Goal: Obtain resource: Download file/media

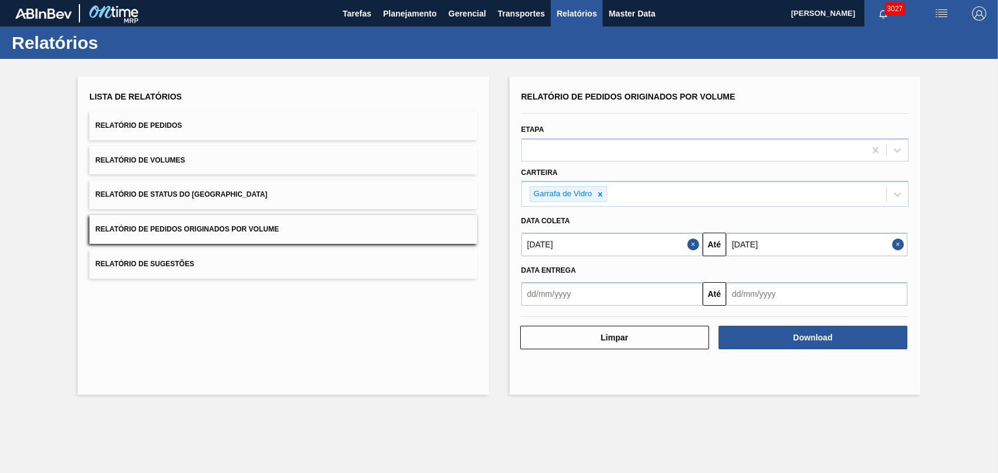
click at [413, 303] on div "Lista de Relatórios Relatório de Pedidos Relatório de Volumes Relatório de Stat…" at bounding box center [283, 236] width 411 height 318
click at [692, 240] on button "Close" at bounding box center [694, 244] width 15 height 24
click at [689, 249] on input "text" at bounding box center [611, 244] width 181 height 24
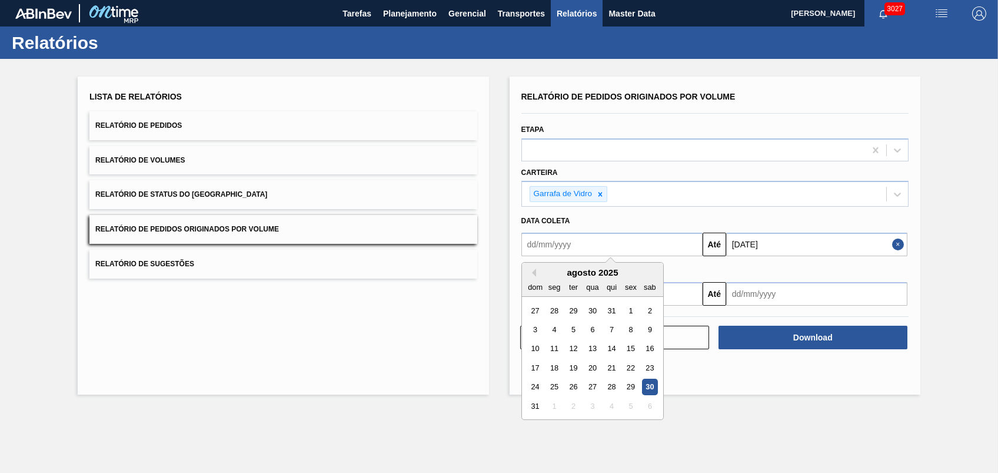
drag, startPoint x: 473, startPoint y: 317, endPoint x: 499, endPoint y: 301, distance: 30.4
click at [473, 318] on div "Lista de Relatórios Relatório de Pedidos Relatório de Volumes Relatório de Stat…" at bounding box center [283, 236] width 411 height 318
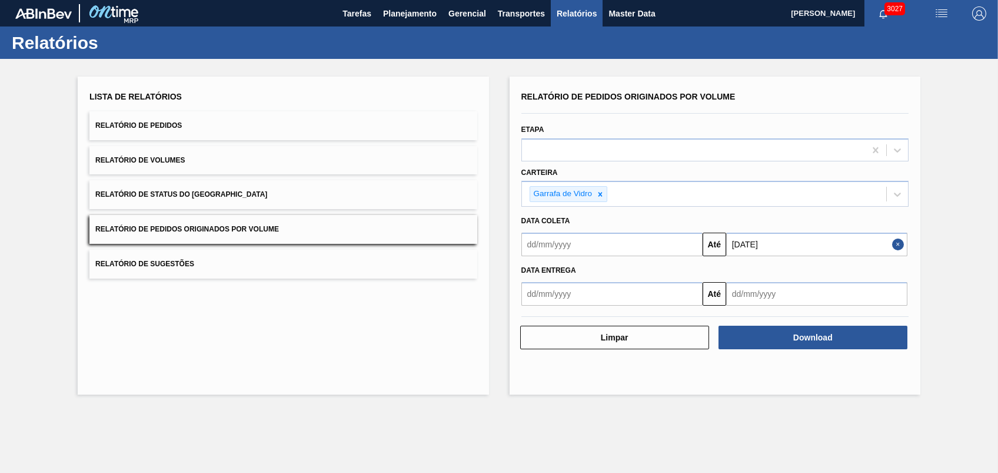
click at [626, 247] on input "text" at bounding box center [611, 244] width 181 height 24
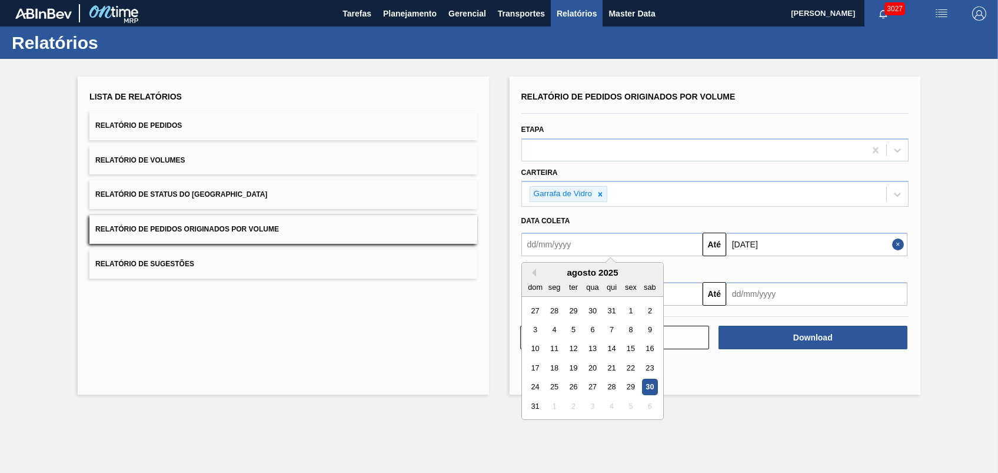
click at [650, 391] on div "30" at bounding box center [650, 387] width 16 height 16
type input "[DATE]"
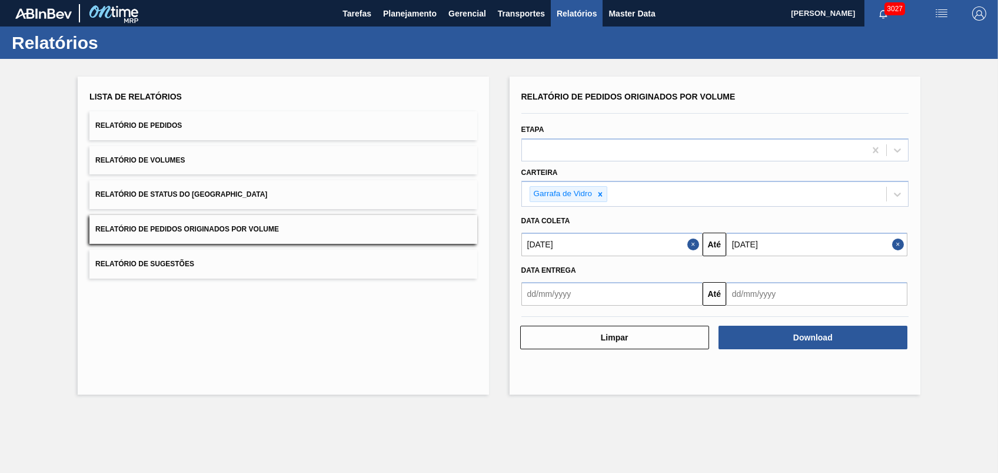
click at [773, 249] on input "[DATE]" at bounding box center [816, 244] width 181 height 24
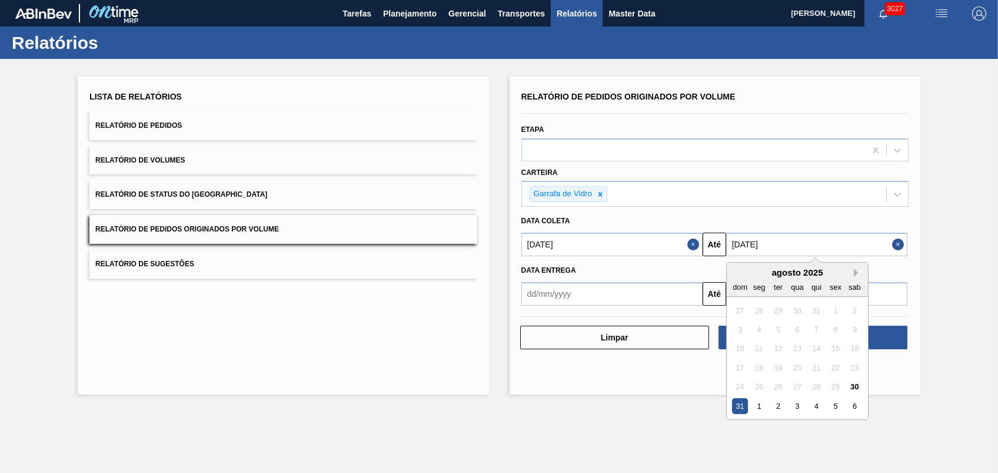
click at [855, 273] on button "Next Month" at bounding box center [858, 272] width 8 height 8
click at [809, 353] on div "18" at bounding box center [817, 349] width 16 height 16
click at [855, 245] on input "[DATE]" at bounding box center [816, 244] width 181 height 24
click at [772, 386] on div "30" at bounding box center [778, 387] width 16 height 16
type input "[DATE]"
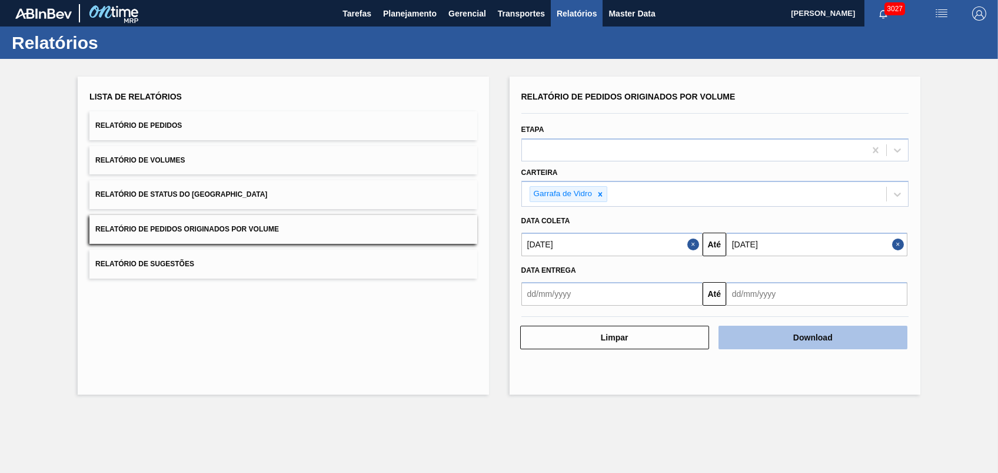
click at [780, 342] on button "Download" at bounding box center [813, 337] width 189 height 24
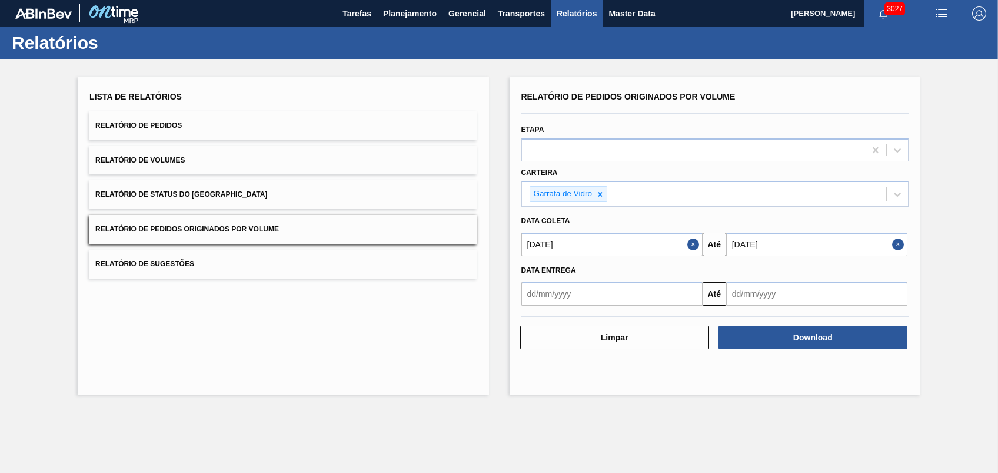
click at [365, 348] on div "Lista de Relatórios Relatório de Pedidos Relatório de Volumes Relatório de Stat…" at bounding box center [283, 236] width 411 height 318
click at [398, 22] on button "Planejamento" at bounding box center [409, 13] width 65 height 26
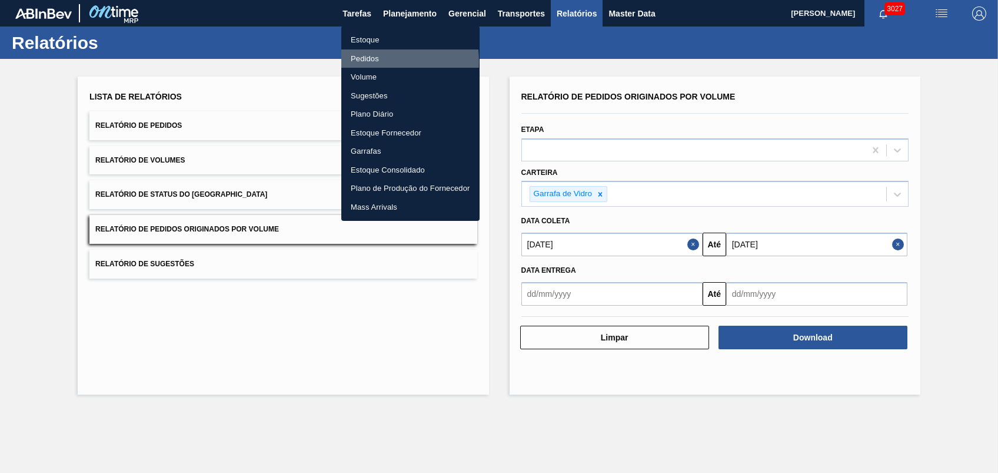
click at [361, 62] on li "Pedidos" at bounding box center [410, 58] width 138 height 19
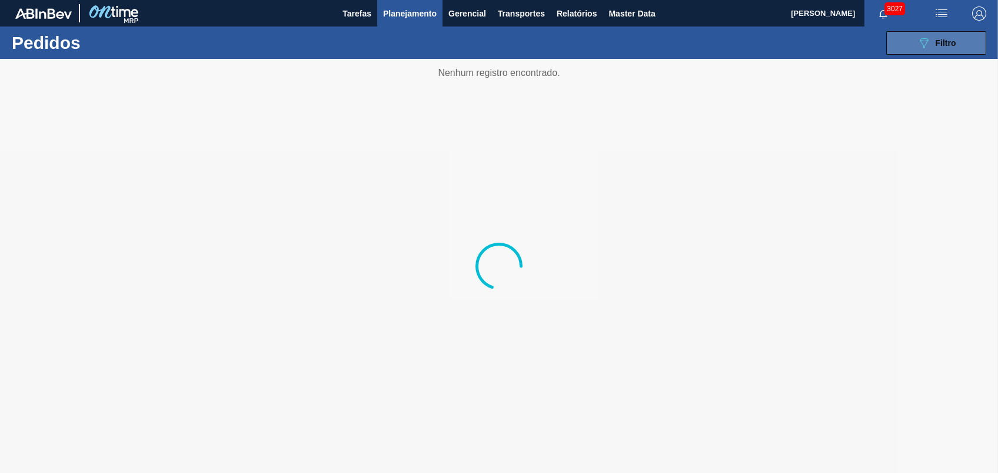
click at [945, 44] on span "Filtro" at bounding box center [946, 42] width 21 height 9
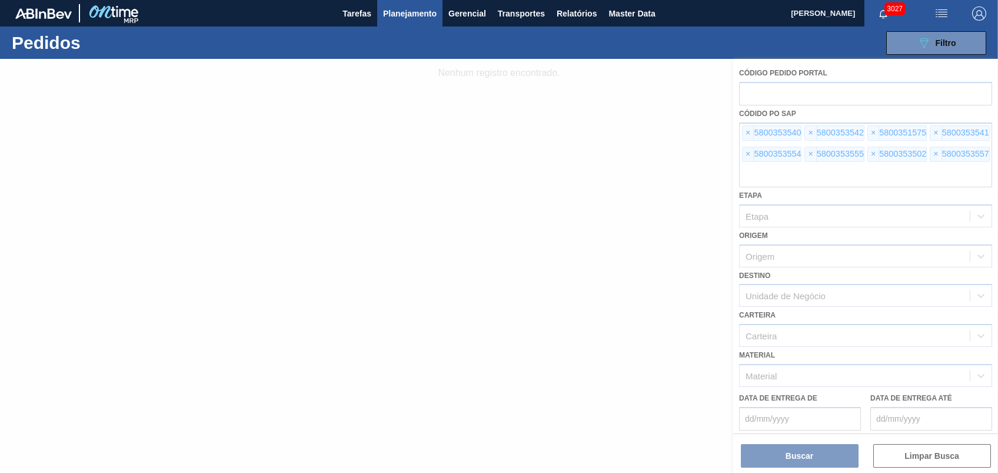
click at [744, 129] on div at bounding box center [499, 266] width 998 height 414
click at [753, 129] on div at bounding box center [499, 266] width 998 height 414
click at [745, 129] on div at bounding box center [499, 266] width 998 height 414
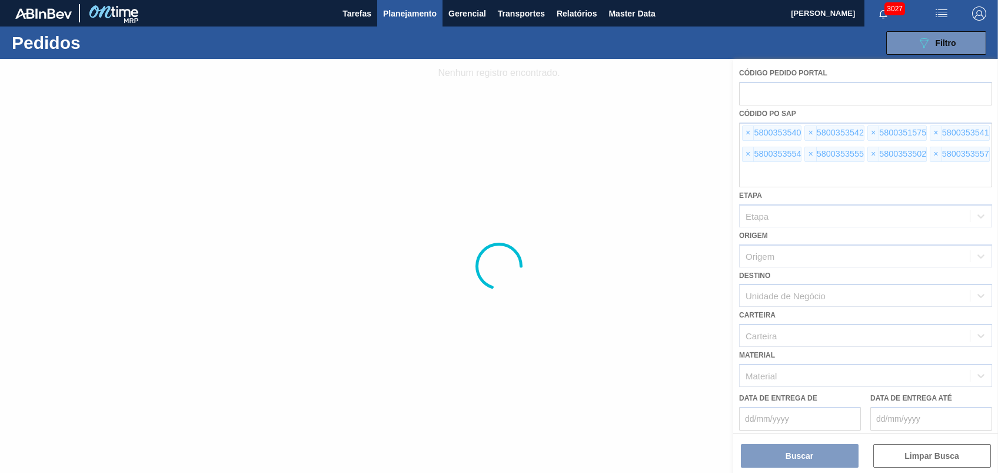
click at [749, 132] on div at bounding box center [499, 266] width 998 height 414
click at [749, 132] on span "×" at bounding box center [748, 133] width 11 height 14
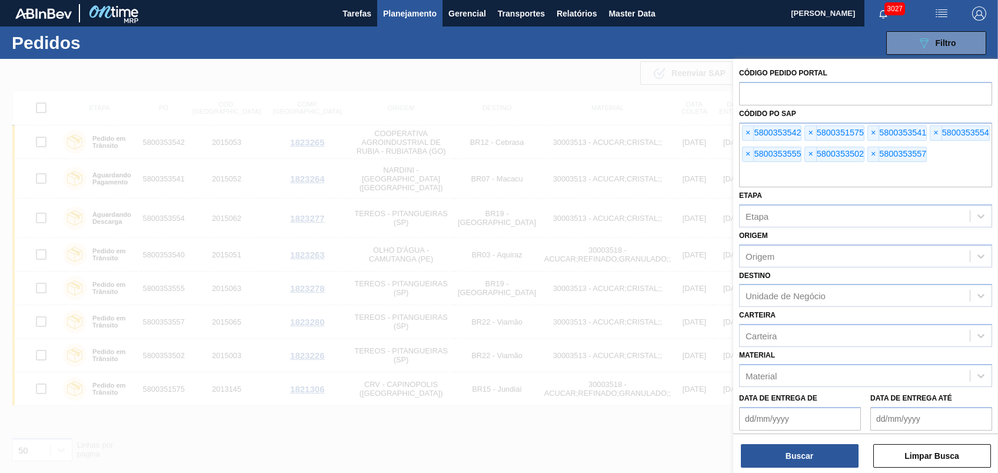
click at [749, 132] on span "×" at bounding box center [748, 133] width 11 height 14
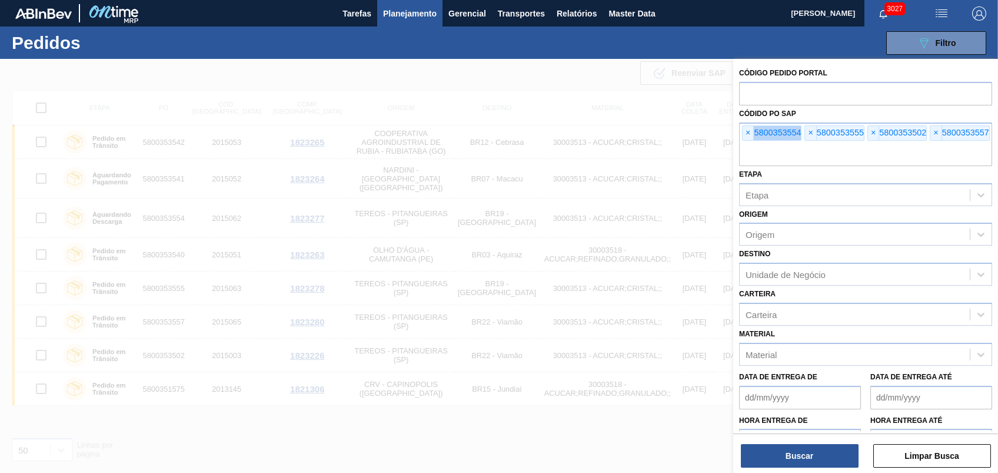
click at [749, 132] on span "×" at bounding box center [748, 133] width 11 height 14
click at [749, 144] on input "text" at bounding box center [865, 155] width 253 height 22
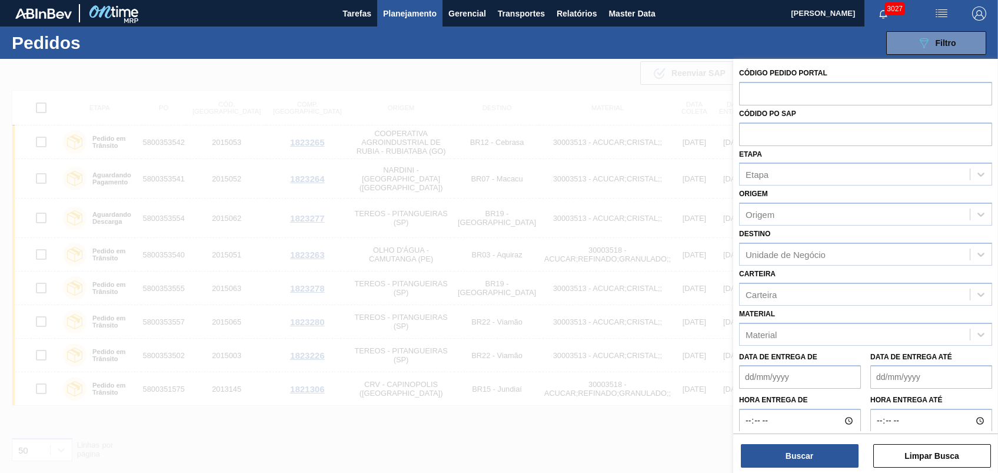
paste input "5800347507"
type input "5800347507"
click at [788, 454] on button "Buscar" at bounding box center [800, 456] width 118 height 24
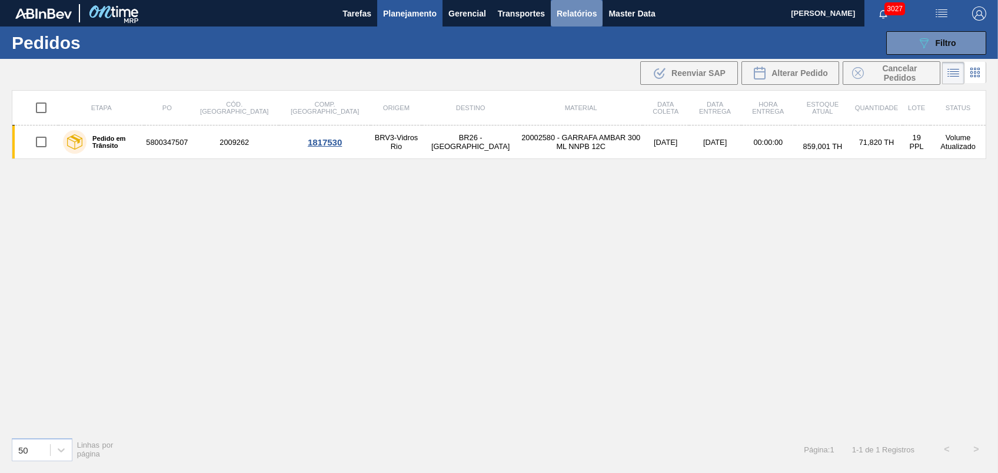
click at [560, 10] on span "Relatórios" at bounding box center [577, 13] width 40 height 14
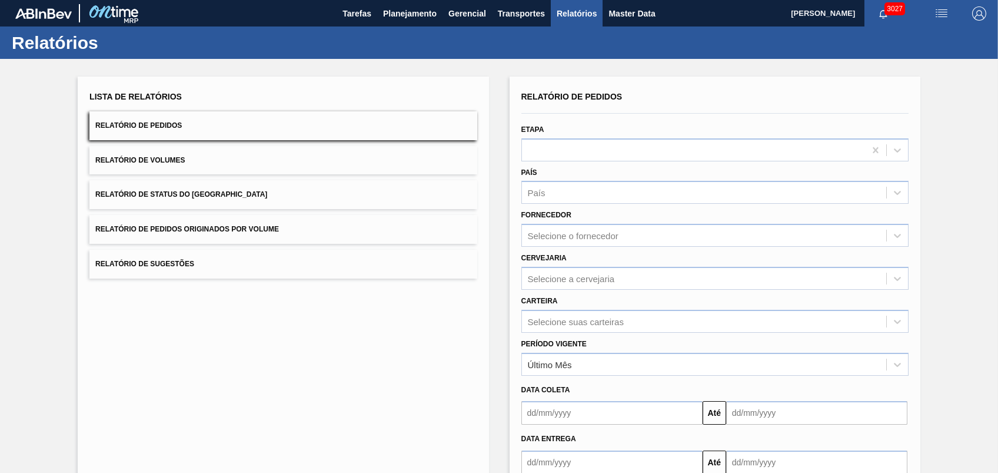
click at [301, 230] on button "Relatório de Pedidos Originados por Volume" at bounding box center [282, 229] width 387 height 29
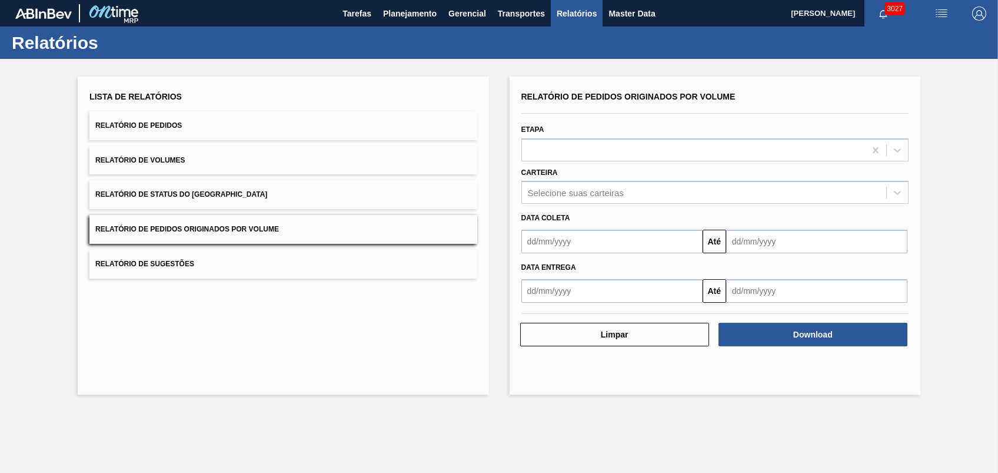
click at [652, 248] on input "text" at bounding box center [611, 242] width 181 height 24
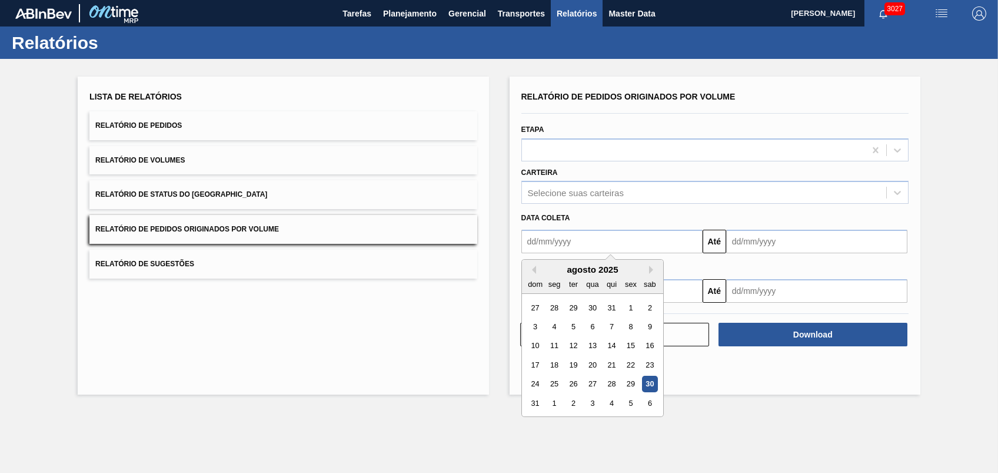
click at [650, 386] on div "30" at bounding box center [650, 384] width 16 height 16
type input "[DATE]"
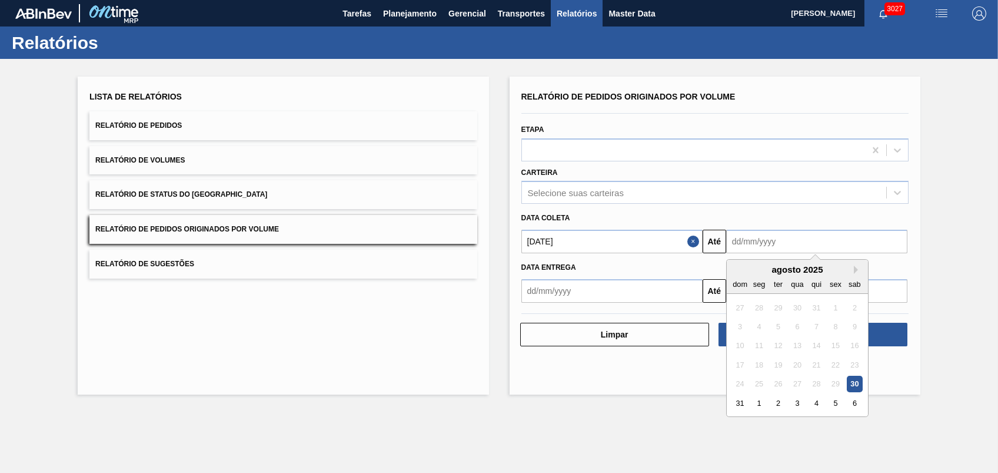
click at [779, 245] on input "text" at bounding box center [816, 242] width 181 height 24
click at [855, 268] on button "Next Month" at bounding box center [858, 269] width 8 height 8
click at [855, 269] on button "Next Month" at bounding box center [858, 269] width 8 height 8
click at [797, 386] on div "26" at bounding box center [797, 384] width 16 height 16
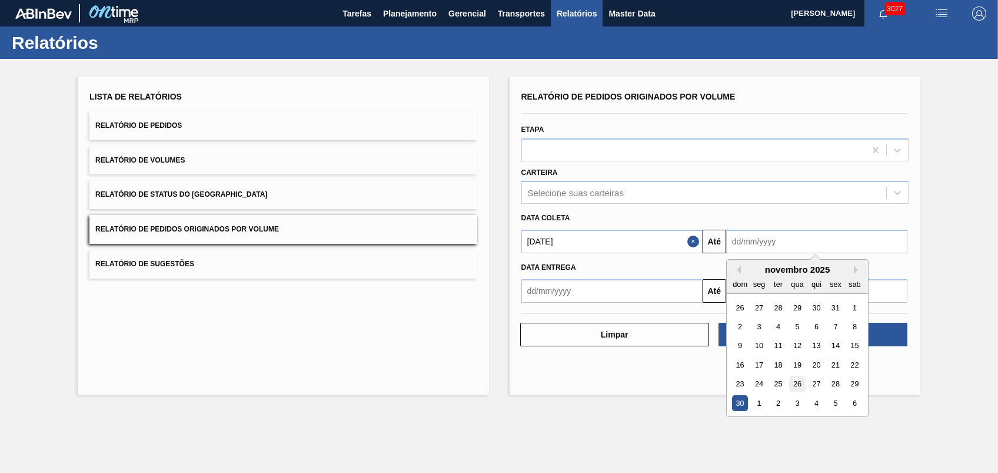
type input "[DATE]"
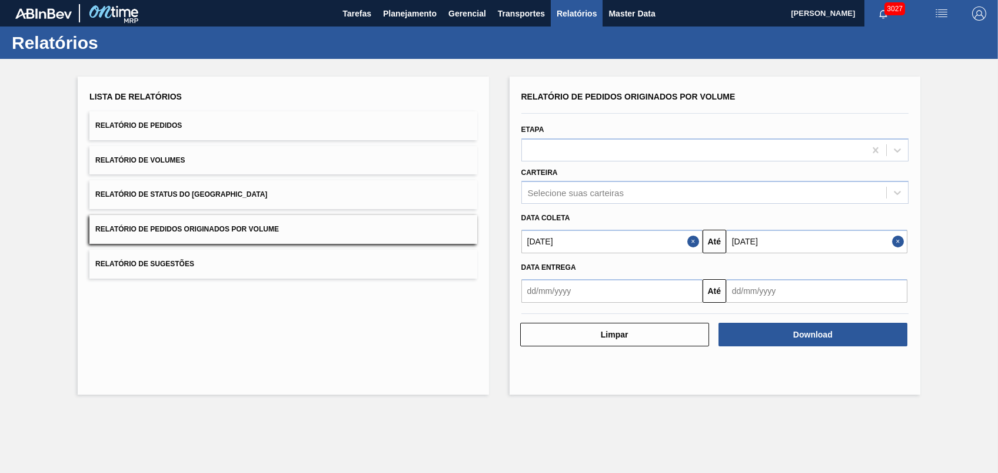
click at [790, 348] on div "Relatório de Pedidos Originados por Volume Etapa Carteira Selecione suas cartei…" at bounding box center [715, 236] width 411 height 318
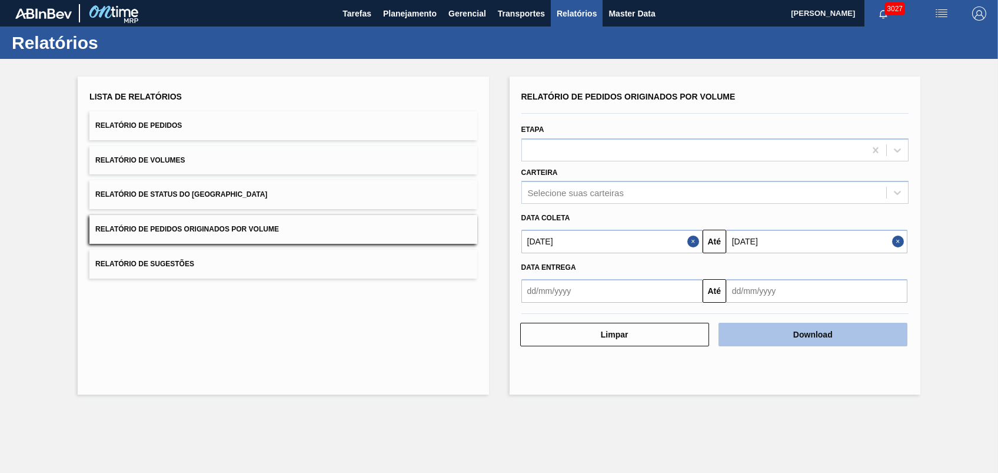
click at [790, 340] on button "Download" at bounding box center [813, 335] width 189 height 24
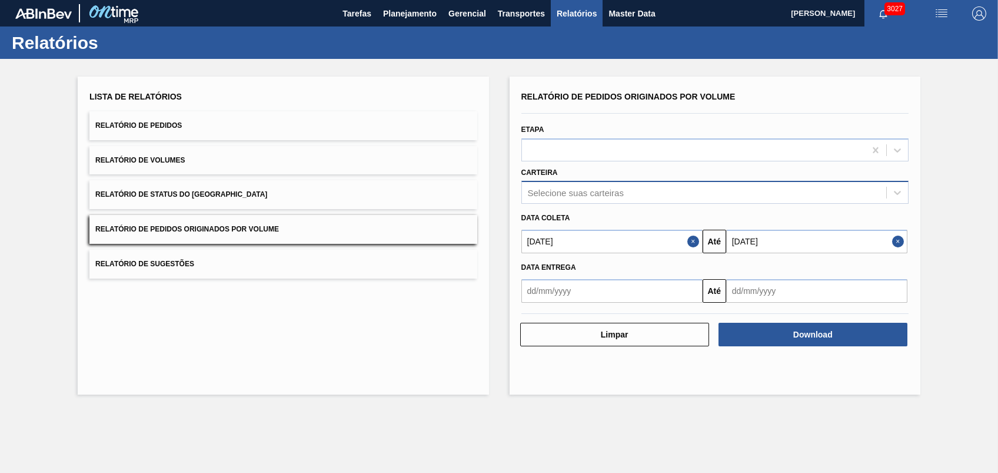
click at [578, 188] on div "Selecione suas carteiras" at bounding box center [576, 193] width 96 height 10
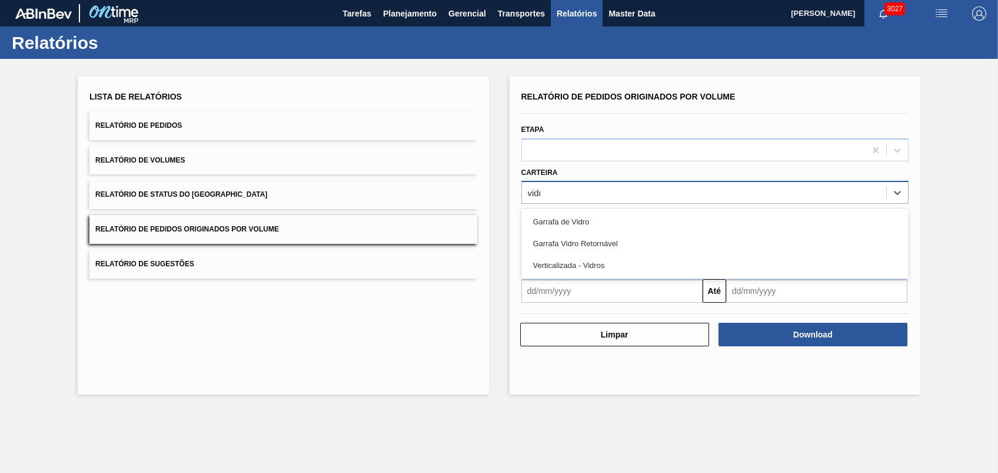
type input "vidro"
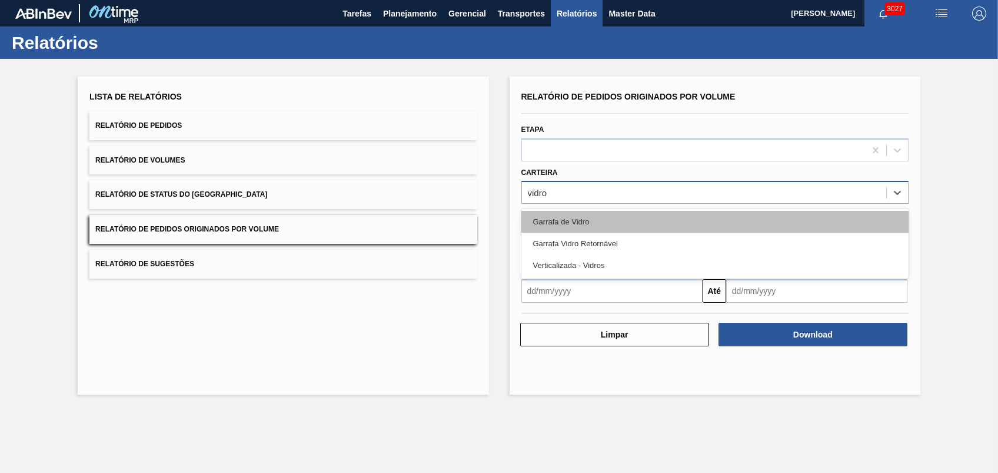
click at [576, 231] on div "Garrafa de Vidro" at bounding box center [714, 222] width 387 height 22
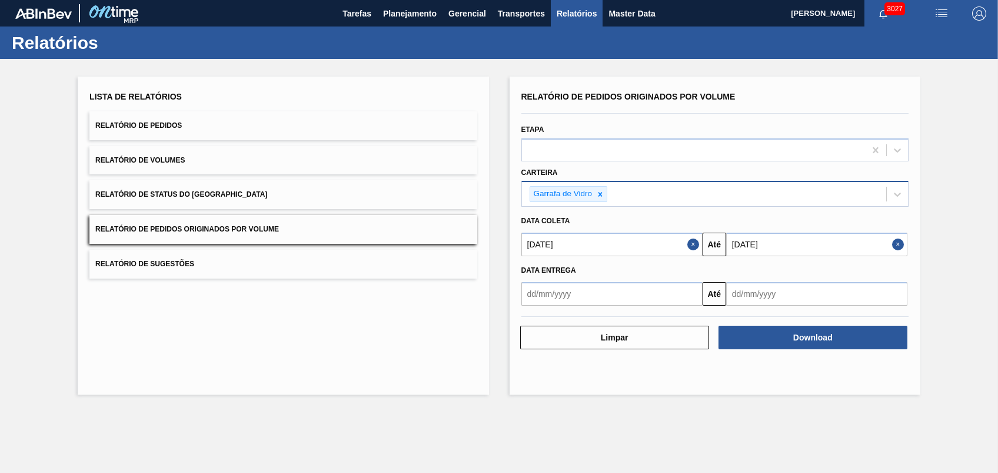
click at [789, 319] on div at bounding box center [715, 316] width 397 height 10
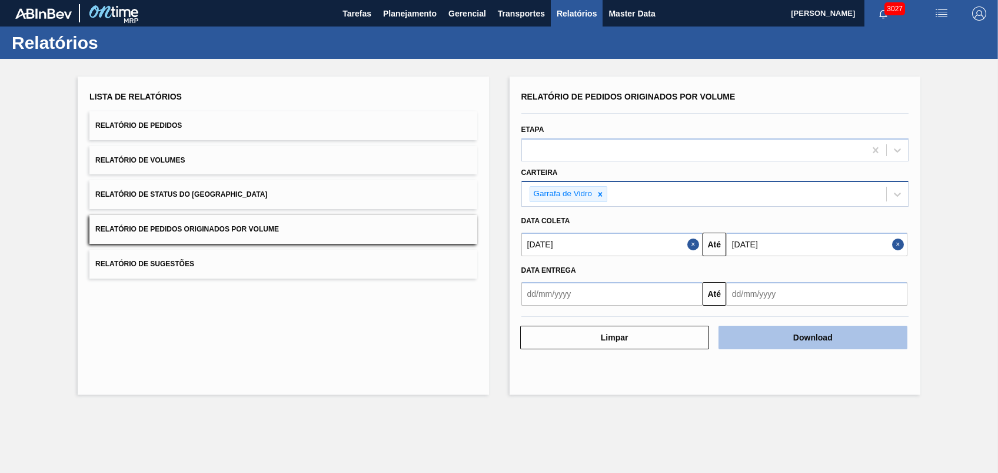
click at [792, 339] on button "Download" at bounding box center [813, 337] width 189 height 24
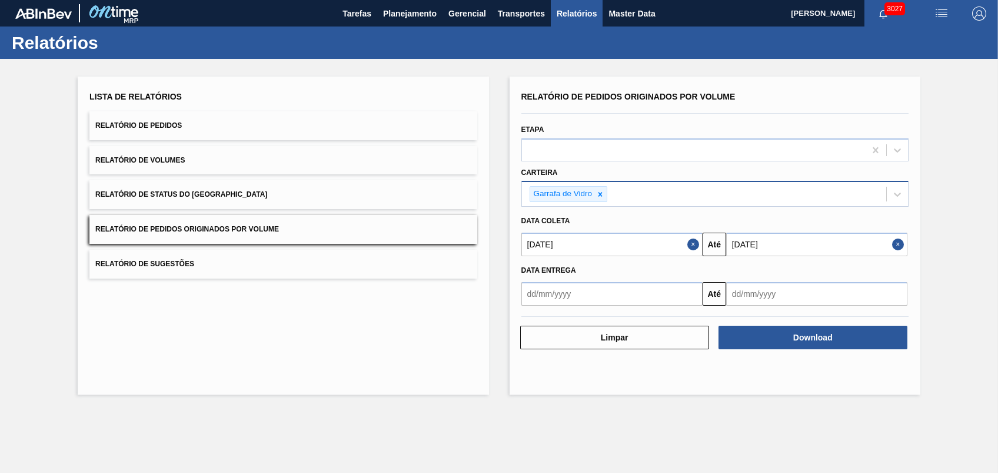
click at [353, 311] on div "Lista de Relatórios Relatório de Pedidos Relatório de Volumes Relatório de Stat…" at bounding box center [283, 236] width 411 height 318
click at [420, 14] on span "Planejamento" at bounding box center [410, 13] width 54 height 14
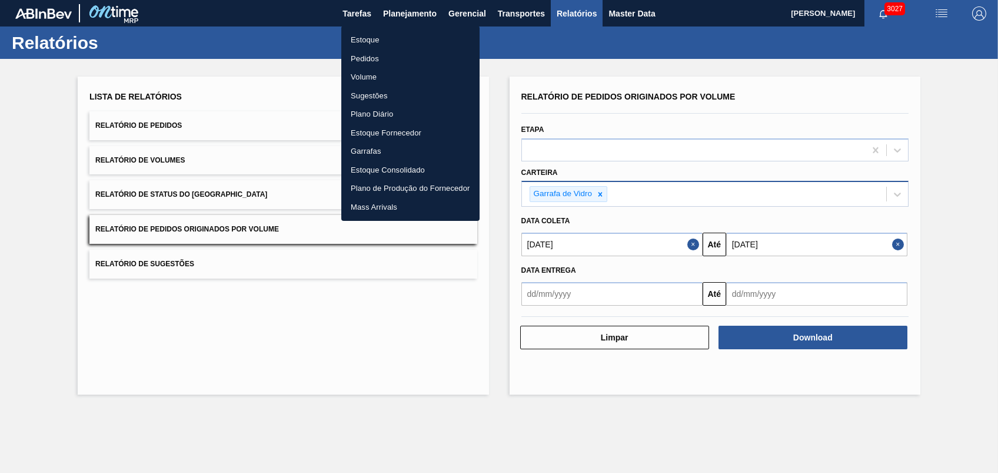
click at [395, 58] on li "Pedidos" at bounding box center [410, 58] width 138 height 19
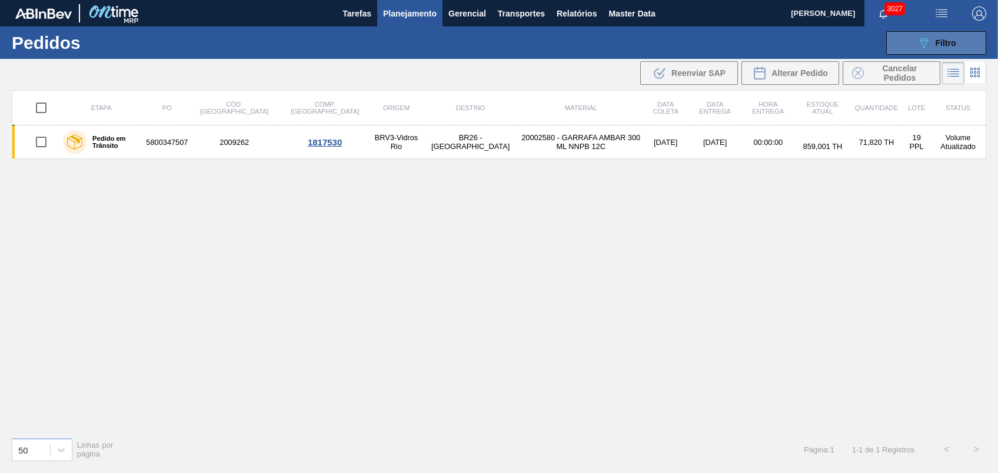
click at [942, 41] on span "Filtro" at bounding box center [946, 42] width 21 height 9
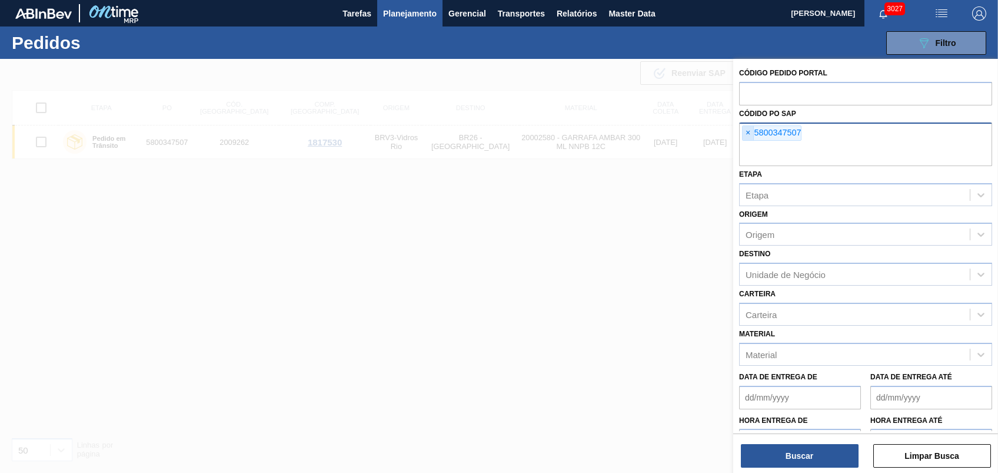
click at [746, 135] on span "×" at bounding box center [748, 133] width 11 height 14
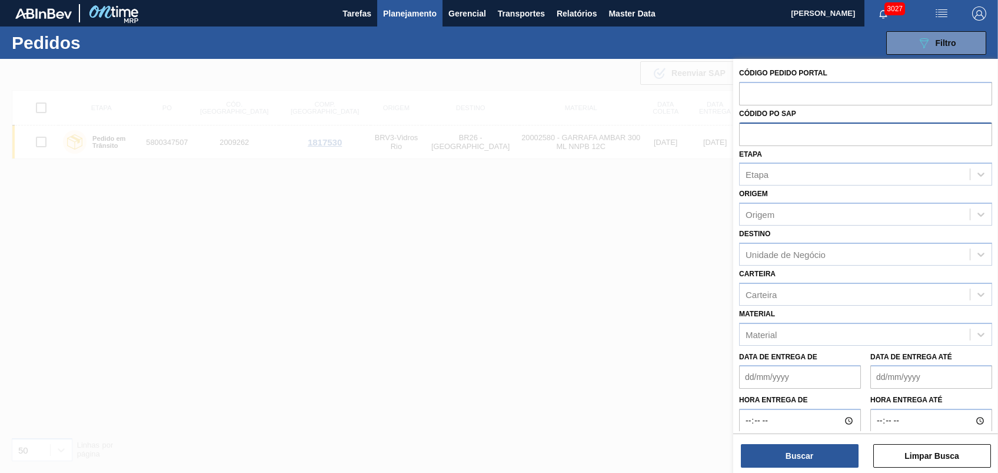
paste input "5800347507"
type input "5800347507"
click at [760, 457] on button "Buscar" at bounding box center [800, 456] width 118 height 24
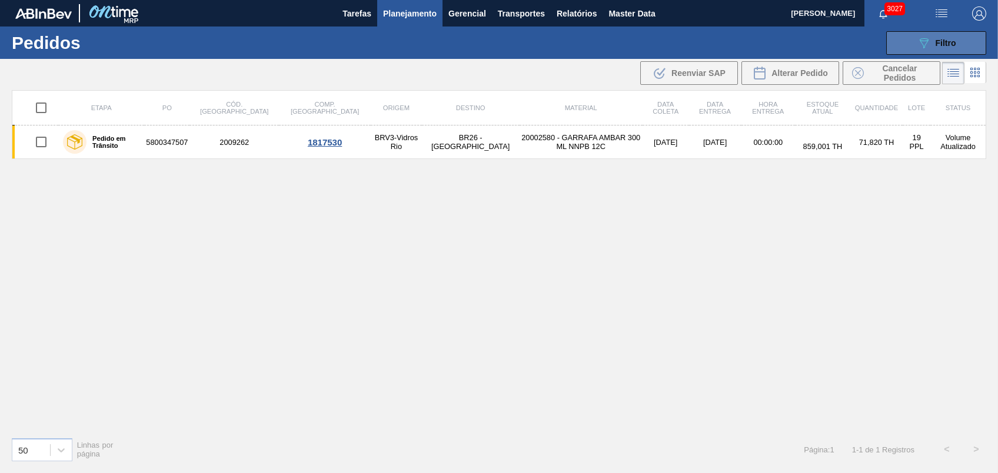
click at [932, 48] on div "089F7B8B-B2A5-4AFE-B5C0-19BA573D28AC Filtro" at bounding box center [936, 43] width 39 height 14
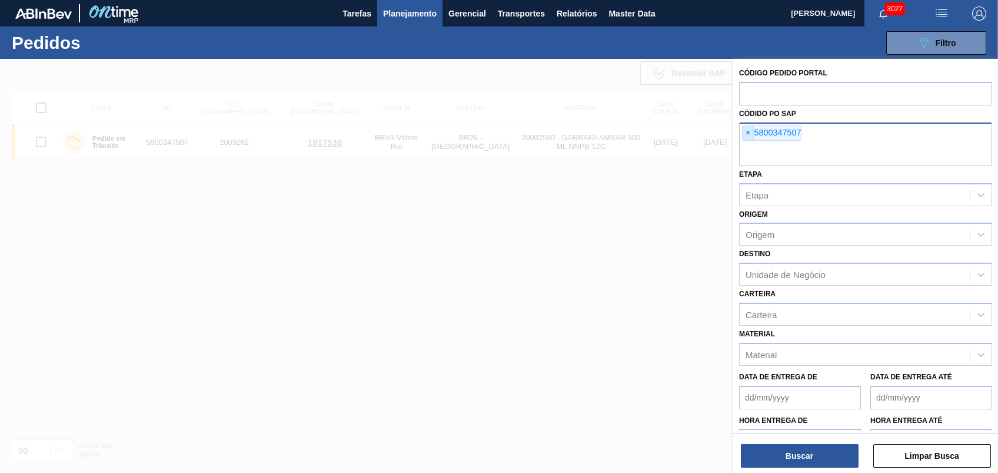
click at [745, 128] on span "×" at bounding box center [748, 133] width 11 height 14
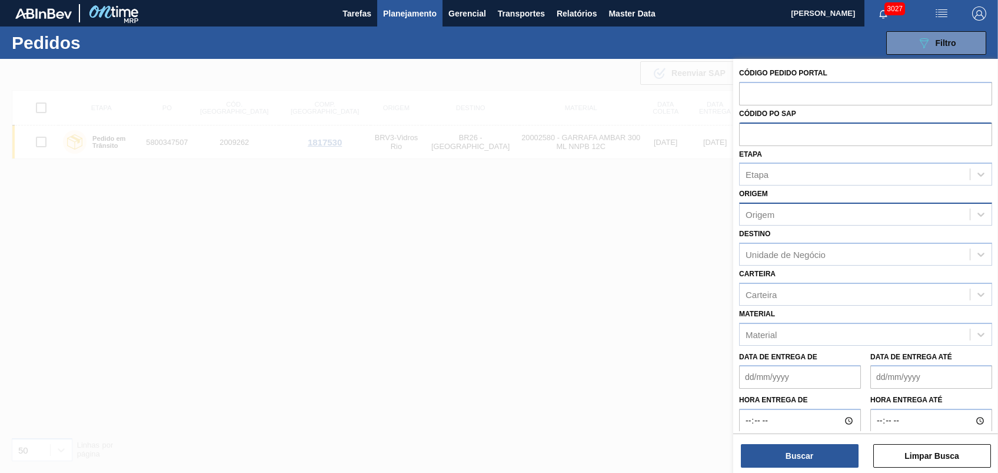
paste input "5800347490"
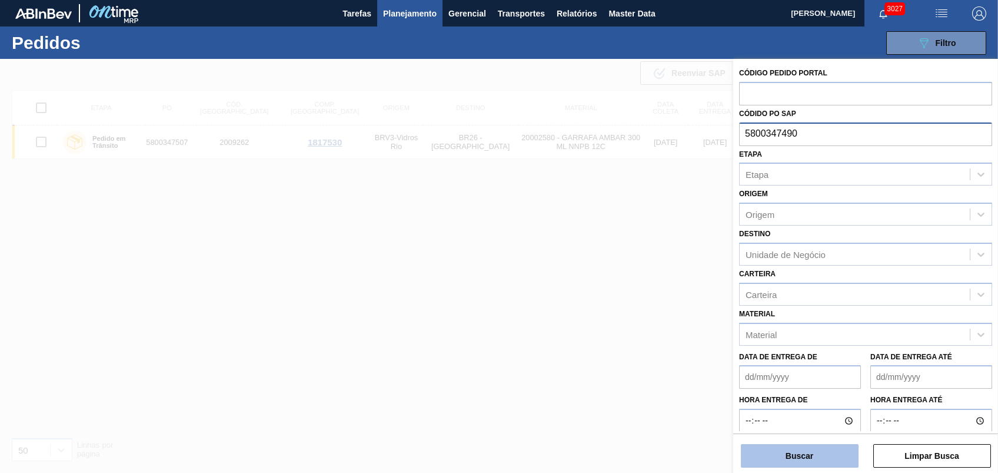
type input "5800347490"
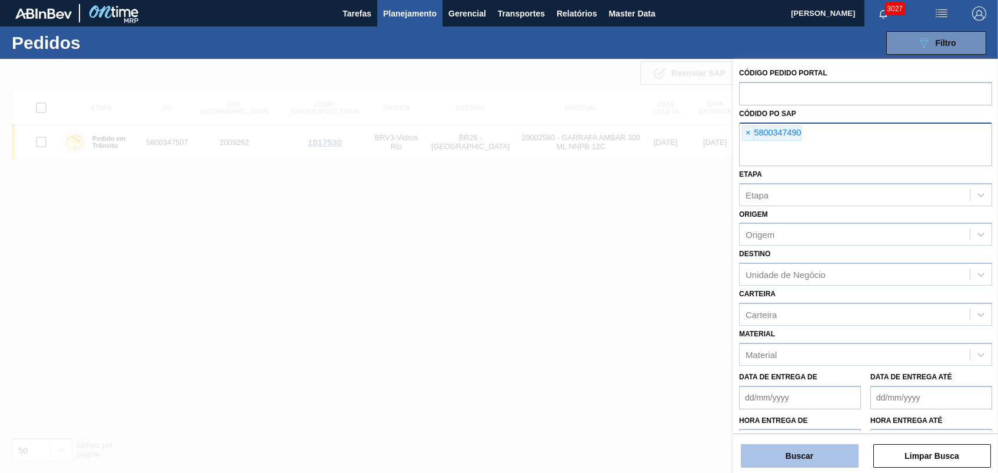
click at [800, 449] on button "Buscar" at bounding box center [800, 456] width 118 height 24
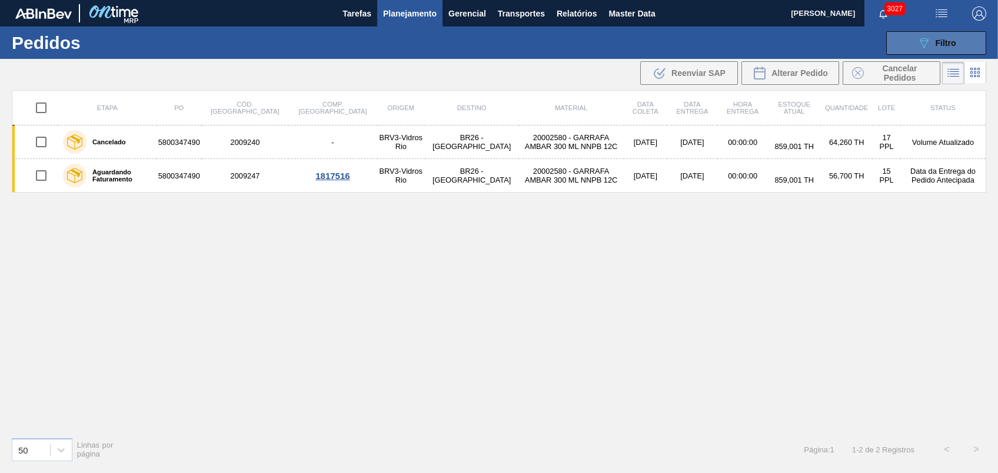
click at [949, 42] on span "Filtro" at bounding box center [946, 42] width 21 height 9
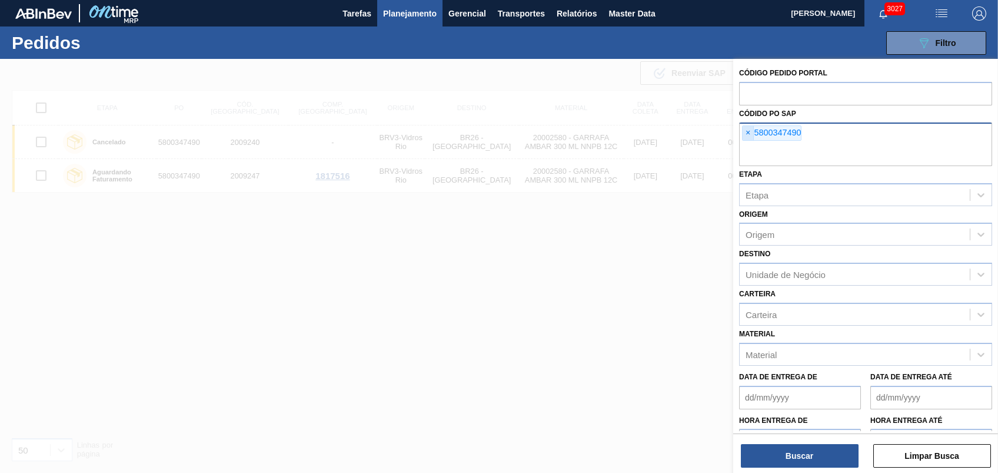
click at [749, 134] on span "×" at bounding box center [748, 133] width 11 height 14
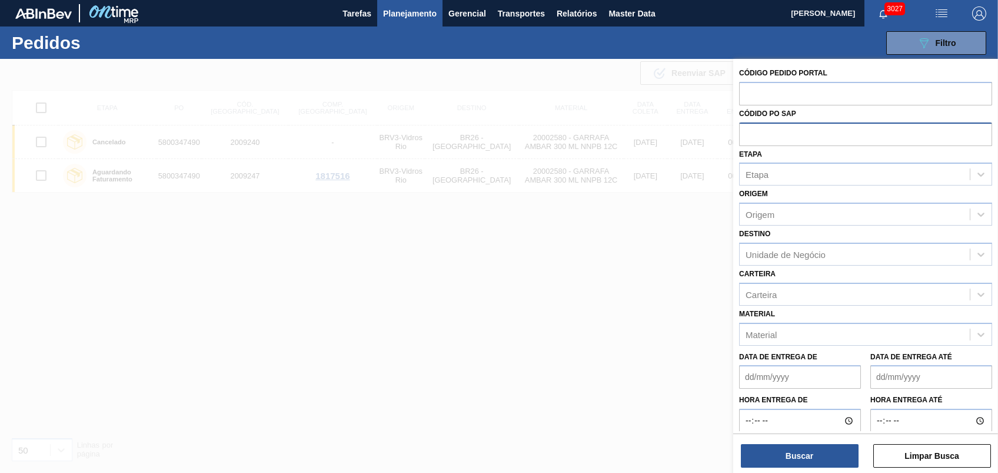
paste input "5800347490"
type input "5800347490"
click at [805, 442] on div "Buscar Limpar Busca" at bounding box center [865, 449] width 265 height 33
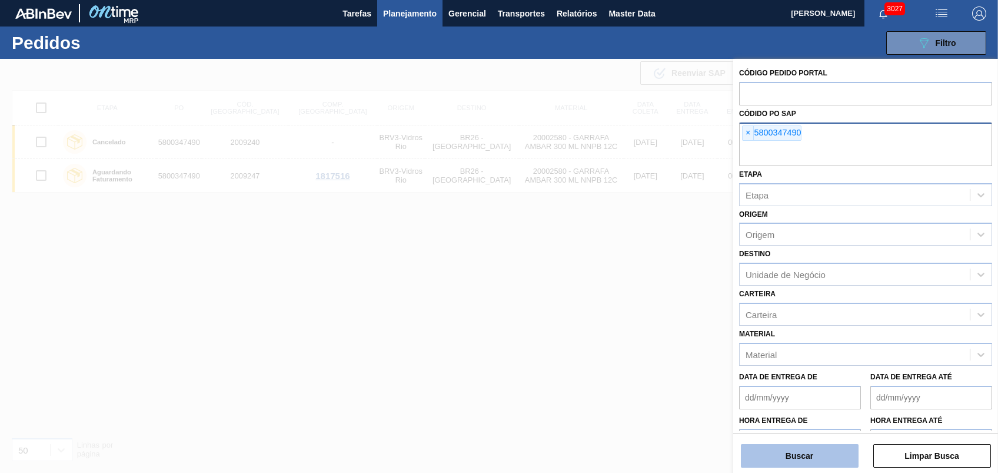
click at [805, 444] on button "Buscar" at bounding box center [800, 456] width 118 height 24
